Goal: Transaction & Acquisition: Download file/media

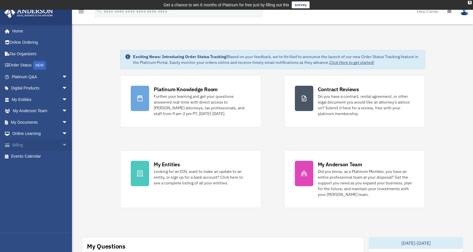
click at [62, 147] on span "arrow_drop_down" at bounding box center [68, 145] width 12 height 12
click at [63, 124] on span "arrow_drop_down" at bounding box center [68, 123] width 12 height 12
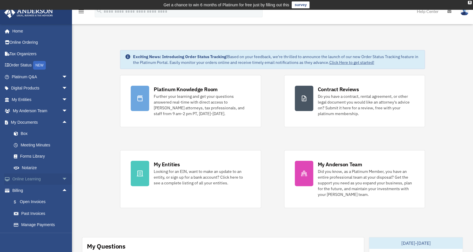
click at [53, 181] on link "Online Learning arrow_drop_down" at bounding box center [40, 180] width 72 height 12
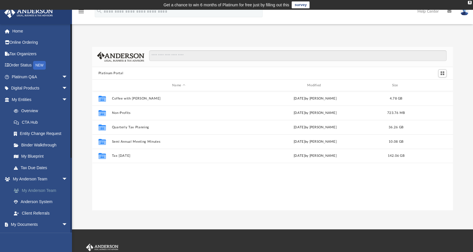
scroll to position [126, 357]
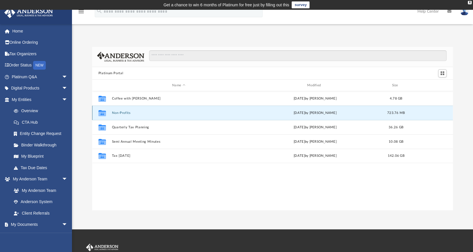
click at [119, 113] on button "Non-Profits" at bounding box center [179, 113] width 134 height 4
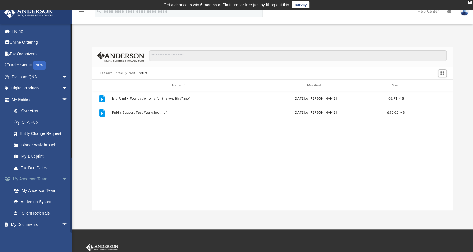
click at [53, 179] on link "My Anderson Team arrow_drop_down" at bounding box center [40, 180] width 72 height 12
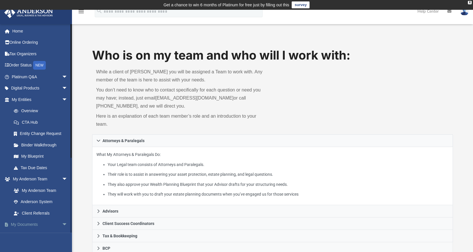
click at [51, 226] on link "My Documents arrow_drop_down" at bounding box center [40, 225] width 72 height 12
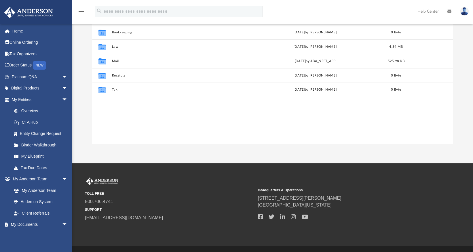
scroll to position [126, 357]
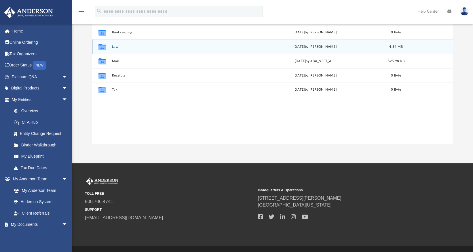
click at [99, 47] on icon "grid" at bounding box center [101, 48] width 7 height 5
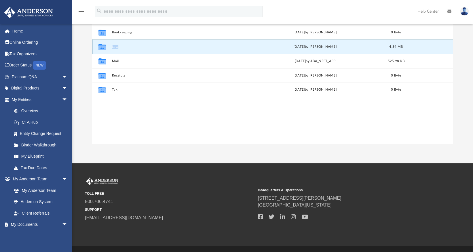
click at [99, 47] on icon "grid" at bounding box center [101, 48] width 7 height 5
click at [117, 46] on button "Law" at bounding box center [179, 47] width 134 height 4
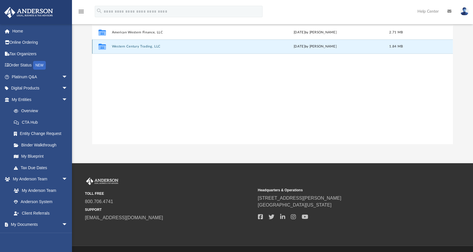
click at [141, 47] on button "Western Century Trading, LLC" at bounding box center [179, 47] width 134 height 4
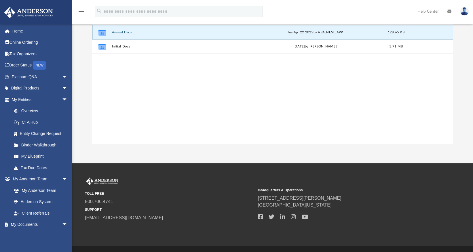
click at [122, 33] on button "Annual Docs" at bounding box center [179, 33] width 134 height 4
click at [196, 32] on button "Western Century Trading, LLC - Filed Annual Report CA .pdf" at bounding box center [179, 33] width 134 height 4
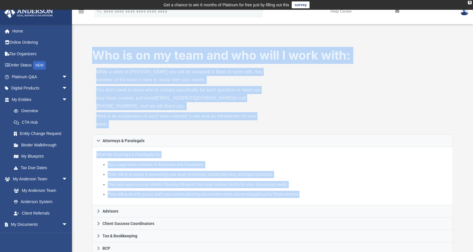
click at [129, 35] on div "Who is on my team and who will I work with: While a client of Anderson you will…" at bounding box center [272, 243] width 401 height 416
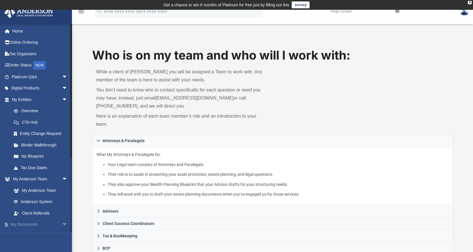
click at [37, 222] on link "My Documents arrow_drop_down" at bounding box center [40, 225] width 72 height 12
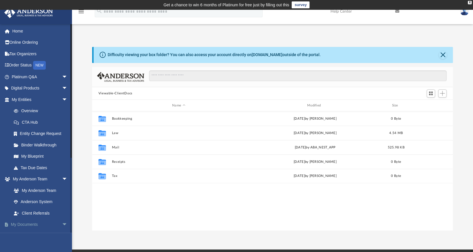
scroll to position [126, 357]
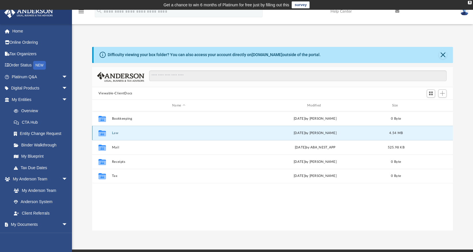
click at [116, 133] on button "Law" at bounding box center [179, 133] width 134 height 4
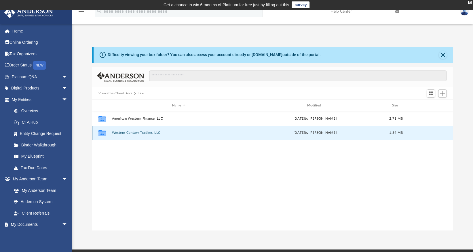
click at [126, 133] on button "Western Century Trading, LLC" at bounding box center [179, 133] width 134 height 4
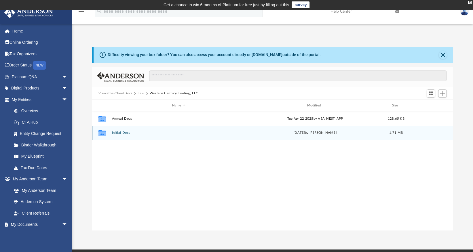
click at [118, 134] on button "Initial Docs" at bounding box center [179, 133] width 134 height 4
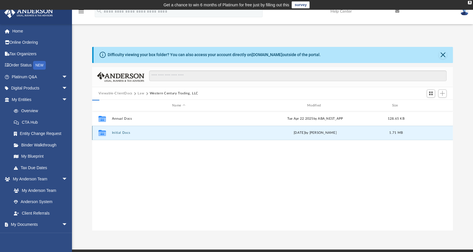
click at [118, 134] on button "Initial Docs" at bounding box center [179, 133] width 134 height 4
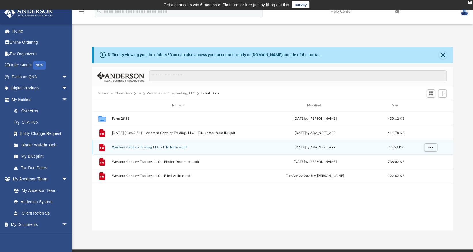
click at [142, 146] on button "Western Century Trading LLC - EIN Notice.pdf" at bounding box center [179, 148] width 134 height 4
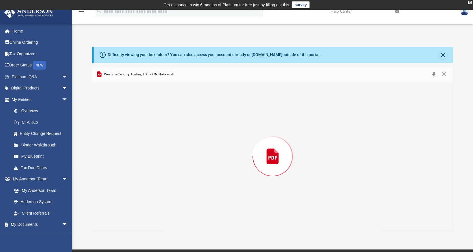
click at [142, 146] on div "Preview" at bounding box center [272, 156] width 361 height 149
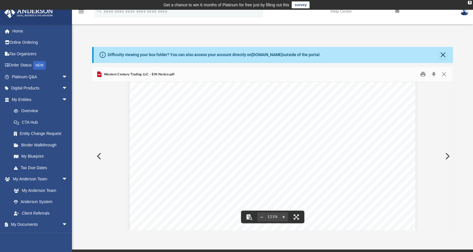
scroll to position [58, 0]
click at [433, 76] on button "Download" at bounding box center [434, 74] width 10 height 9
click at [97, 158] on button "Preview" at bounding box center [98, 156] width 13 height 16
click at [432, 74] on button "Download" at bounding box center [434, 74] width 10 height 9
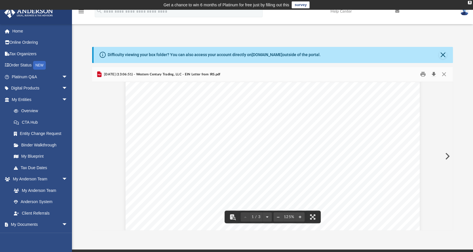
scroll to position [202, 0]
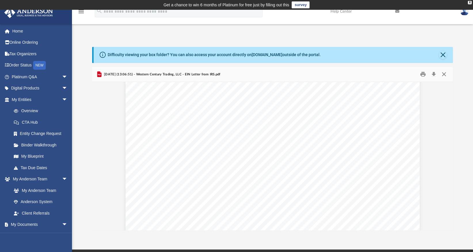
click at [443, 72] on button "Close" at bounding box center [444, 74] width 10 height 9
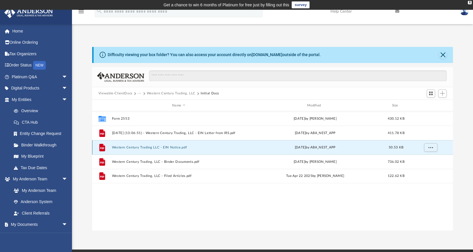
click at [154, 148] on button "Western Century Trading LLC - EIN Notice.pdf" at bounding box center [179, 148] width 134 height 4
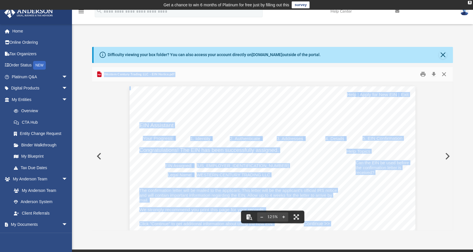
click at [447, 71] on button "Close" at bounding box center [444, 74] width 10 height 9
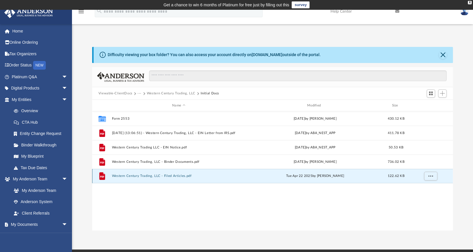
click at [156, 175] on button "Western Century Trading, LLC - Filed Articles.pdf" at bounding box center [179, 177] width 134 height 4
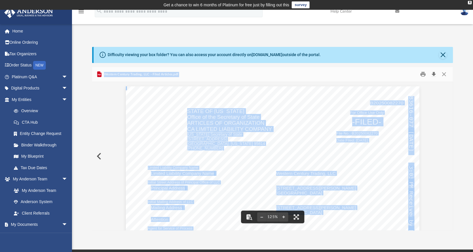
click at [432, 73] on button "Download" at bounding box center [434, 74] width 10 height 9
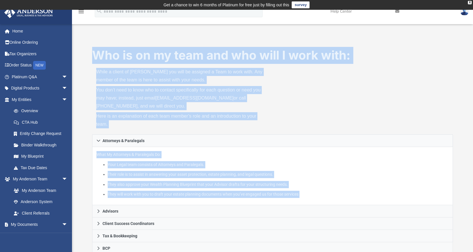
click at [334, 91] on div "Who is on my team and who will I work with: While a client of Anderson you will…" at bounding box center [272, 91] width 361 height 88
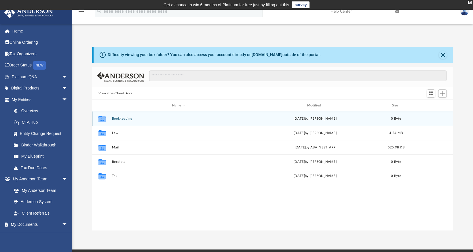
scroll to position [126, 357]
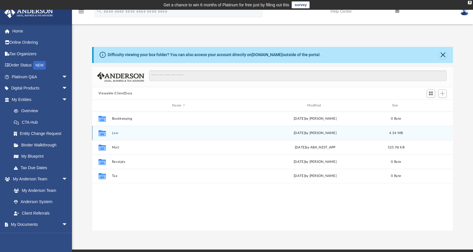
click at [104, 133] on icon "grid" at bounding box center [101, 134] width 7 height 5
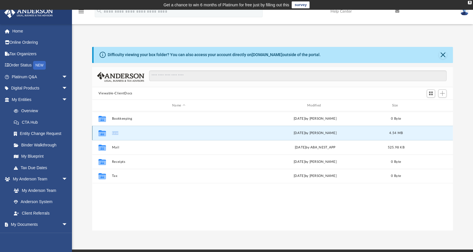
click at [104, 133] on icon "grid" at bounding box center [101, 134] width 7 height 5
click at [113, 130] on div "Collaborated Folder Law Fri Aug 15 2025 by Cynthia Peters 4.54 MB" at bounding box center [272, 133] width 361 height 14
click at [118, 134] on button "Law" at bounding box center [179, 133] width 134 height 4
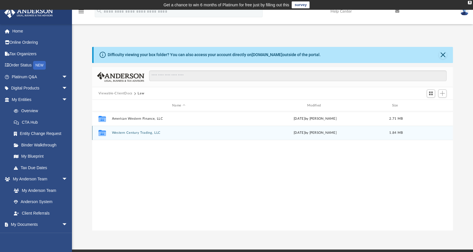
click at [134, 135] on div "Collaborated Folder Western Century Trading, LLC Mon Jul 28 2025 by Cynthia Pet…" at bounding box center [272, 133] width 361 height 14
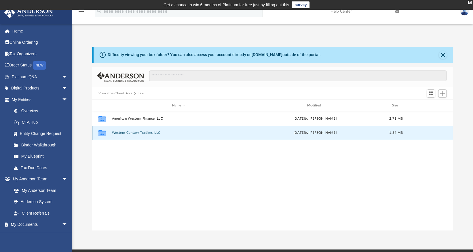
click at [133, 134] on button "Western Century Trading, LLC" at bounding box center [179, 133] width 134 height 4
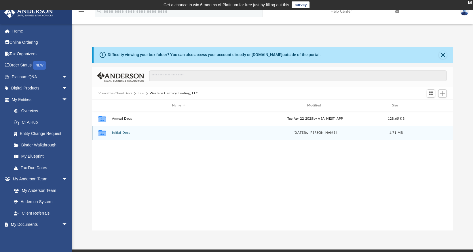
click at [113, 137] on div "Collaborated Folder Initial Docs Mon Jul 28 2025 by Cynthia Peters 1.71 MB" at bounding box center [272, 133] width 361 height 14
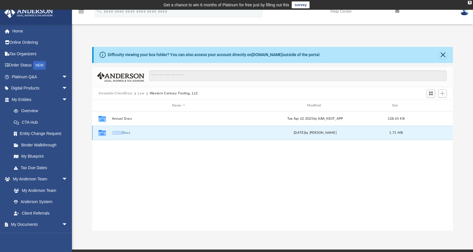
click at [113, 134] on button "Initial Docs" at bounding box center [179, 133] width 134 height 4
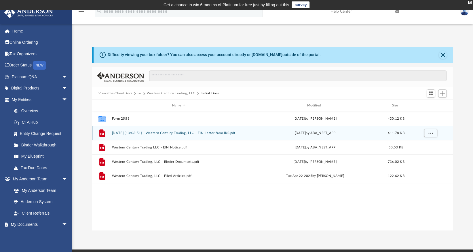
click at [207, 131] on button "2025.04.30 (13:06:51) - Western Century Trading, LLC - EIN Letter from IRS.pdf" at bounding box center [179, 133] width 134 height 4
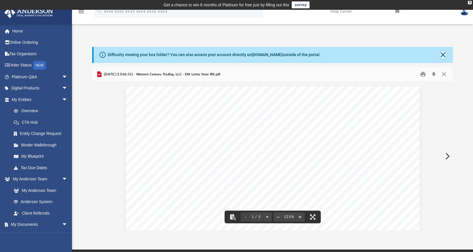
click at [443, 58] on button "Close" at bounding box center [443, 55] width 8 height 8
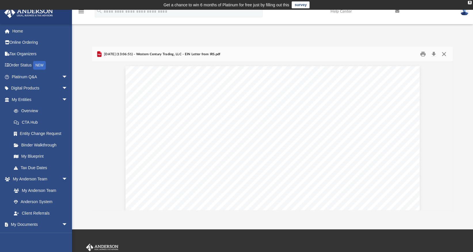
click at [444, 54] on button "Close" at bounding box center [444, 54] width 10 height 9
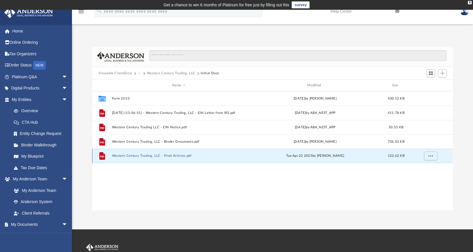
click at [152, 155] on button "Western Century Trading, LLC - Filed Articles.pdf" at bounding box center [179, 156] width 134 height 4
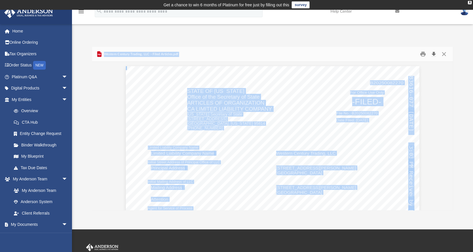
click at [432, 53] on button "Download" at bounding box center [434, 54] width 10 height 9
